Goal: Check status: Check status

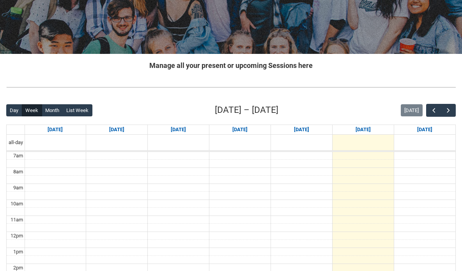
scroll to position [117, 0]
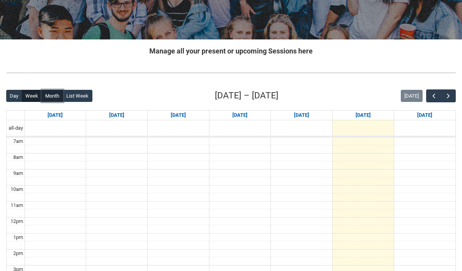
click at [54, 98] on button "Month" at bounding box center [52, 96] width 21 height 12
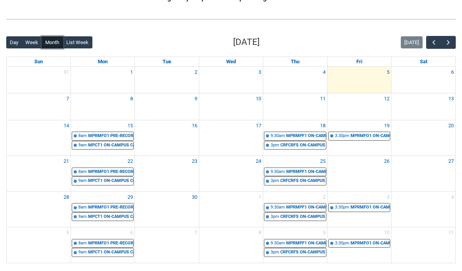
scroll to position [181, 0]
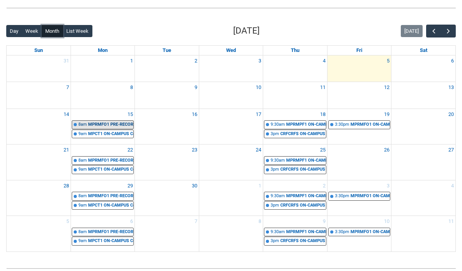
click at [117, 126] on div "MPRMFO1 PRE-RECORDED VIDEO Mixing Foundations (Lecture/Tut) | Online | [PERSON_…" at bounding box center [110, 124] width 45 height 7
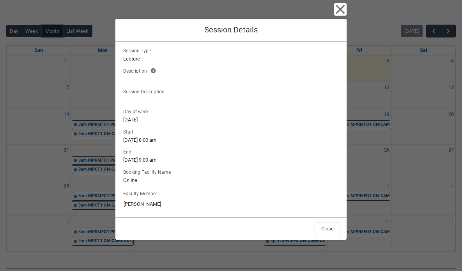
scroll to position [44, 0]
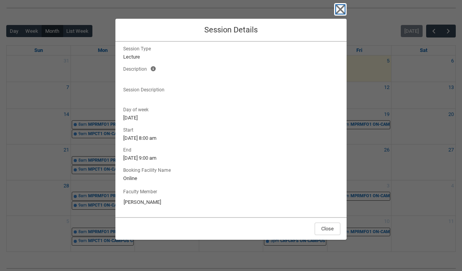
click at [336, 9] on icon "button" at bounding box center [340, 9] width 12 height 12
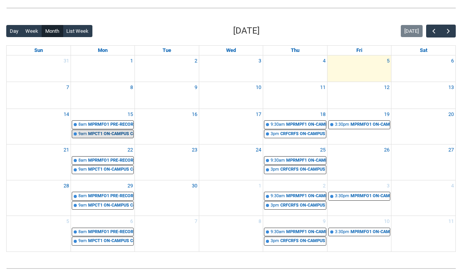
click at [106, 134] on div "MPCT1 ON-CAMPUS Composing and Sequencing STAGE 1 (Tut/Workshop) | Room [GEOGRAP…" at bounding box center [110, 134] width 45 height 7
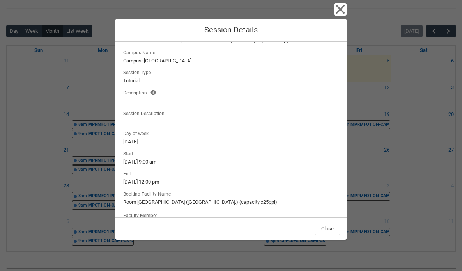
scroll to position [5, 0]
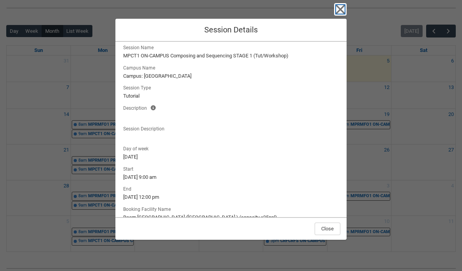
click at [336, 9] on icon "button" at bounding box center [340, 9] width 12 height 12
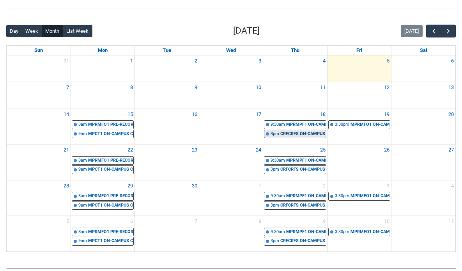
click at [273, 132] on div "3pm" at bounding box center [275, 134] width 9 height 7
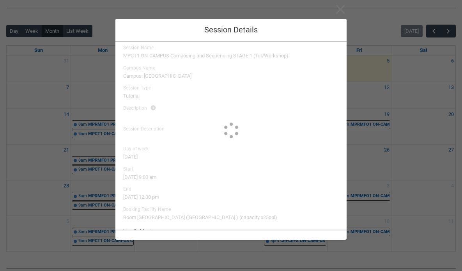
type input "[PERSON_NAME]"
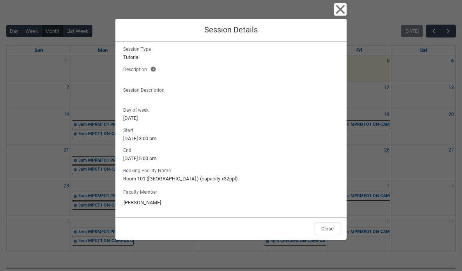
scroll to position [44, 0]
click at [340, 7] on icon "button" at bounding box center [340, 9] width 12 height 12
